Goal: Find specific page/section: Find specific page/section

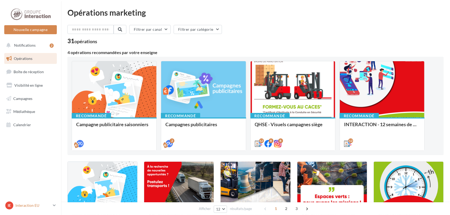
click at [49, 204] on p "Interaction EU" at bounding box center [32, 205] width 35 height 5
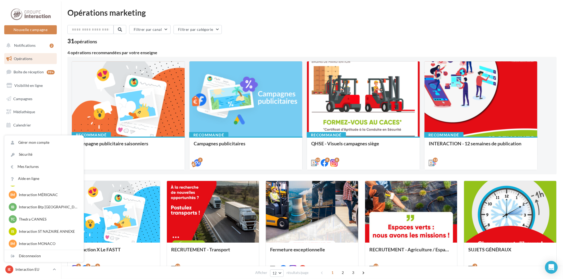
scroll to position [244, 0]
click at [280, 32] on div "Filtrer par canal Filtrer par catégorie" at bounding box center [312, 30] width 490 height 11
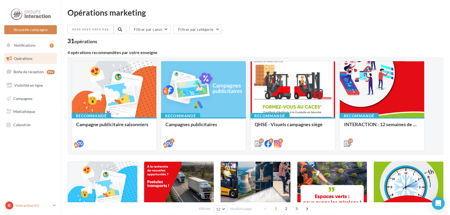
click at [28, 203] on p "Interaction EU" at bounding box center [32, 205] width 35 height 5
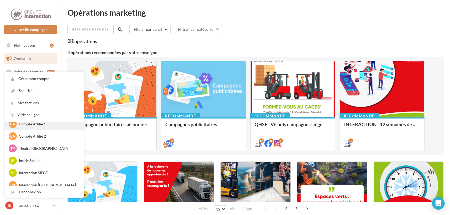
scroll to position [59, 0]
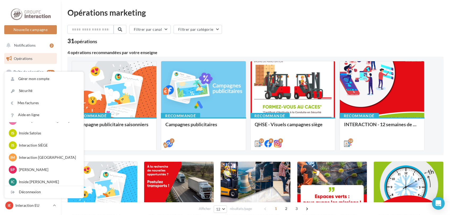
click at [239, 40] on div "31 opérations" at bounding box center [255, 41] width 376 height 7
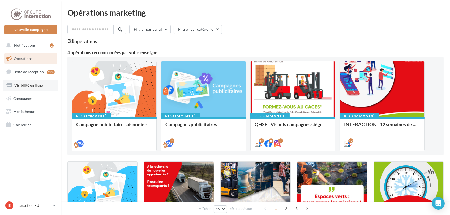
click at [35, 88] on link "Visibilité en ligne" at bounding box center [30, 85] width 55 height 11
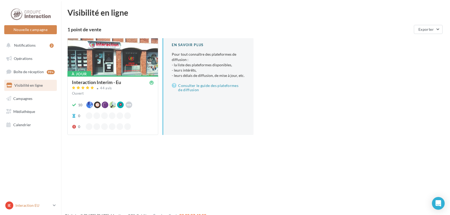
click at [26, 205] on p "Interaction EU" at bounding box center [32, 205] width 35 height 5
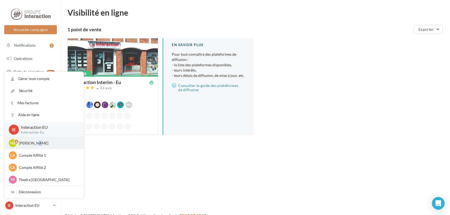
click at [35, 139] on div "ML Mathis Leray-Martin gest-leraymartin" at bounding box center [44, 143] width 71 height 8
